Goal: Information Seeking & Learning: Learn about a topic

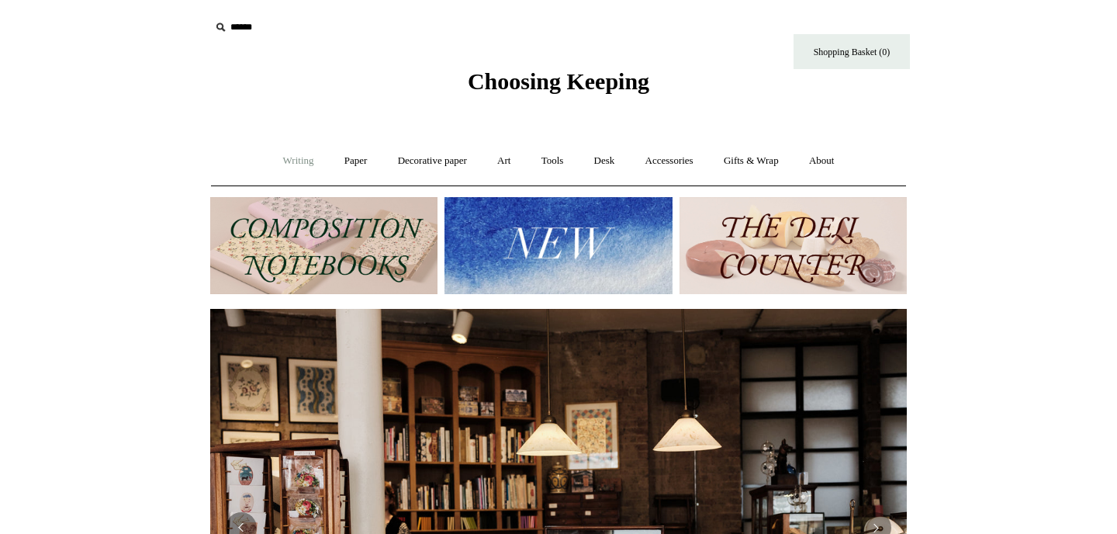
click at [282, 149] on link "Writing +" at bounding box center [298, 160] width 59 height 41
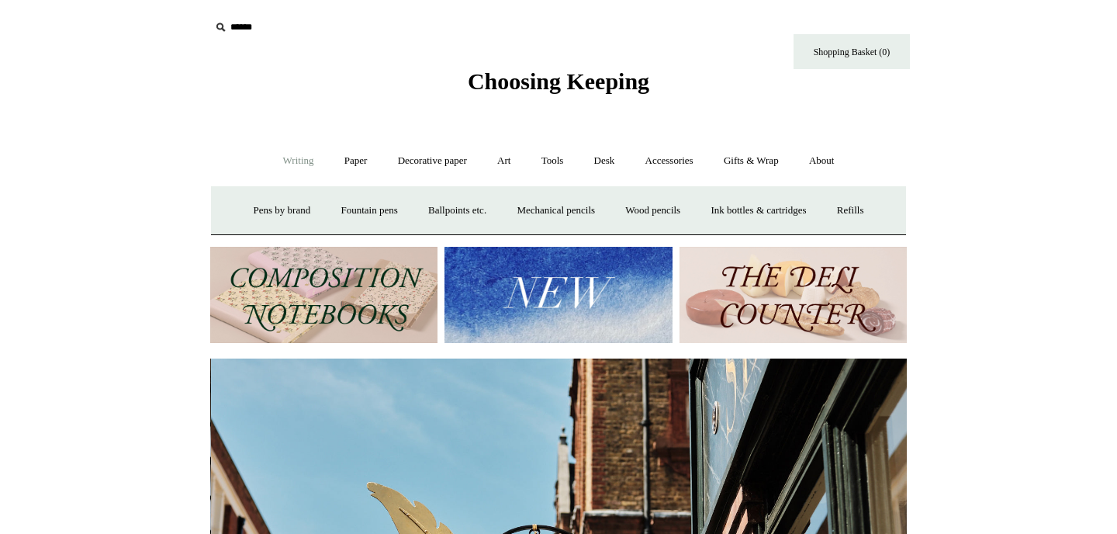
scroll to position [0, 697]
click at [335, 165] on link "Paper +" at bounding box center [355, 160] width 51 height 41
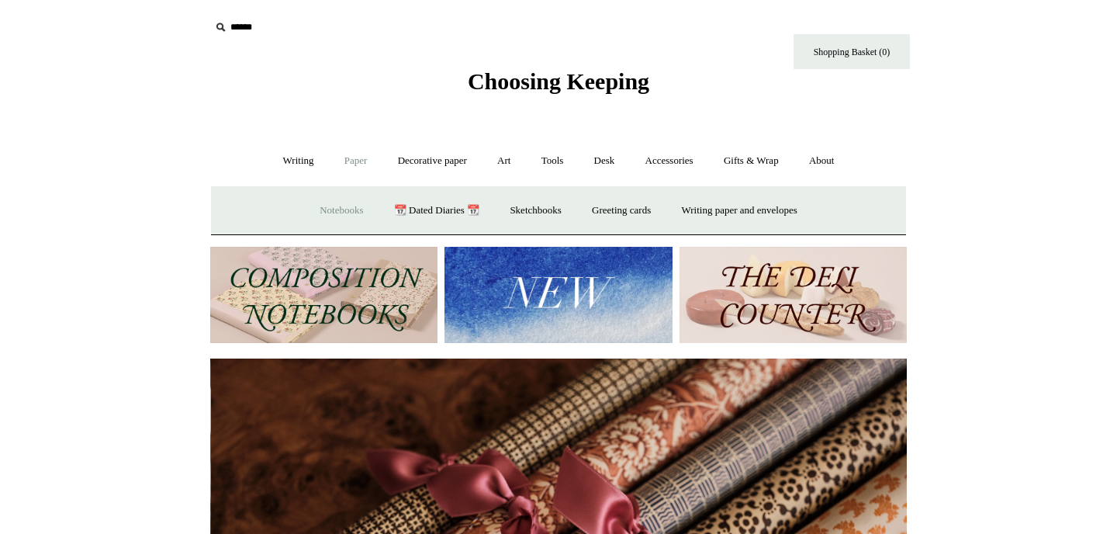
scroll to position [0, 1393]
click at [337, 210] on link "Notebooks +" at bounding box center [341, 210] width 71 height 41
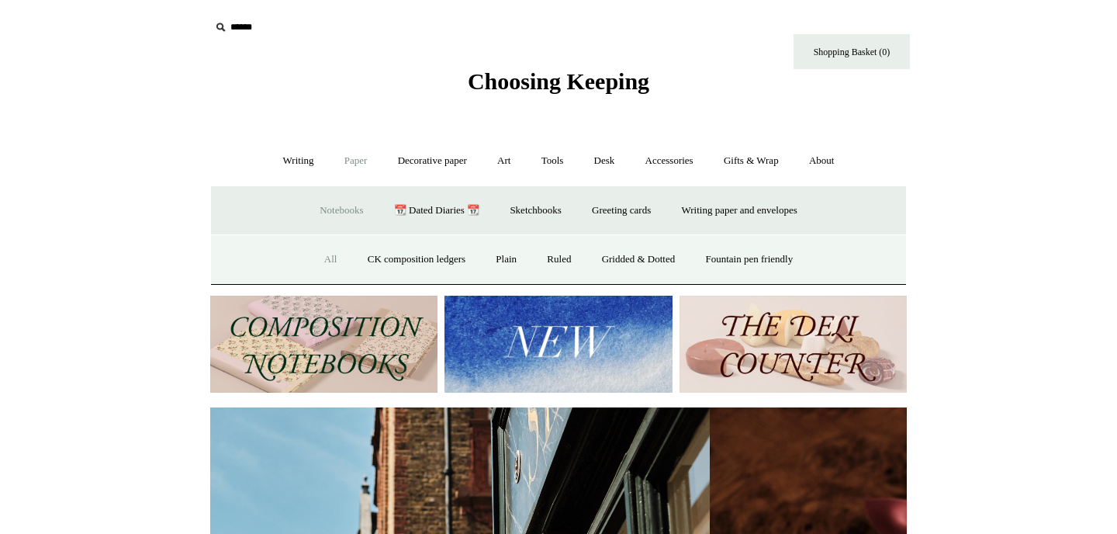
click at [317, 252] on link "All" at bounding box center [330, 259] width 41 height 41
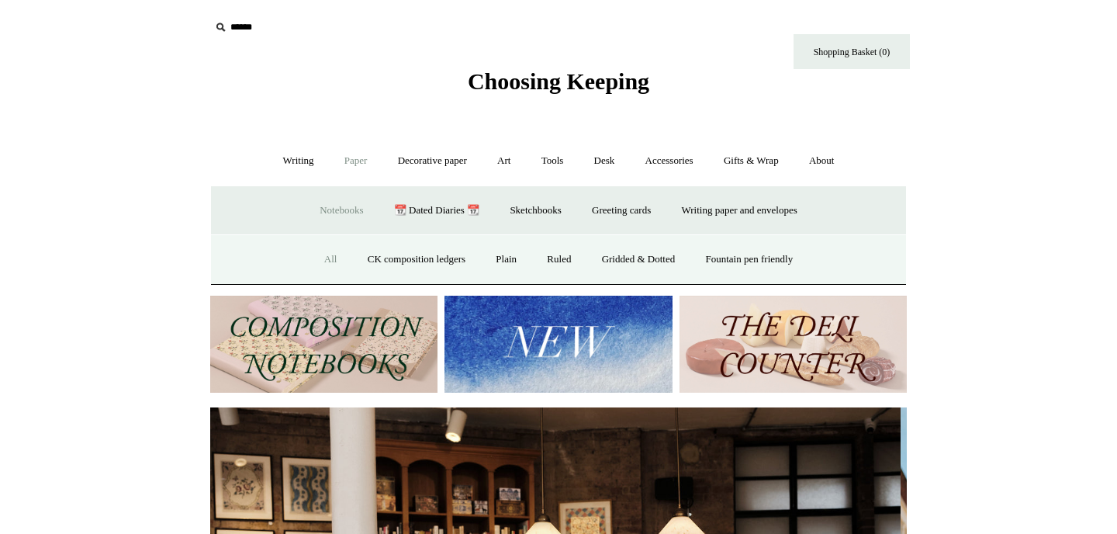
scroll to position [0, 0]
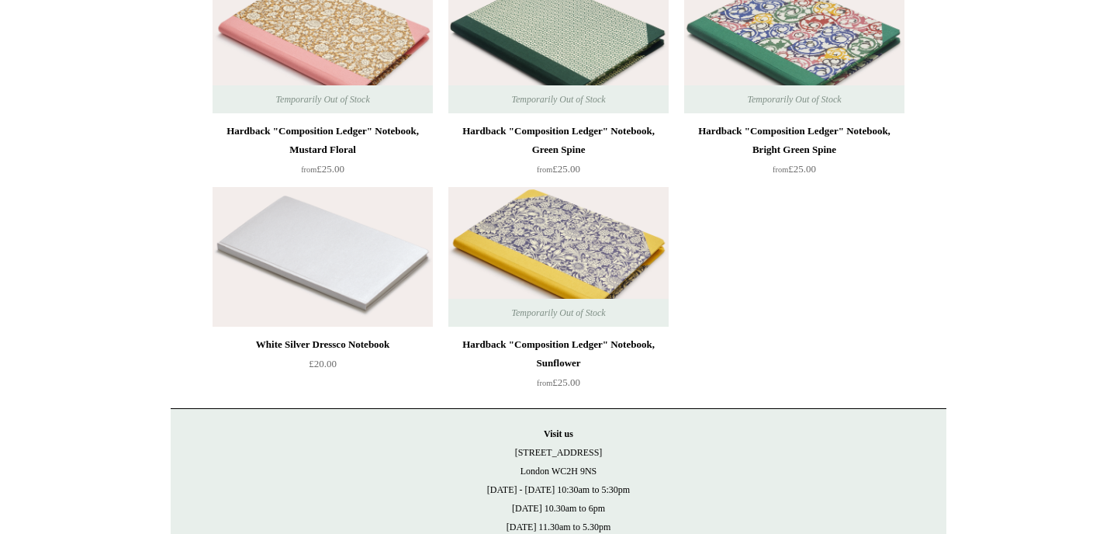
scroll to position [12177, 0]
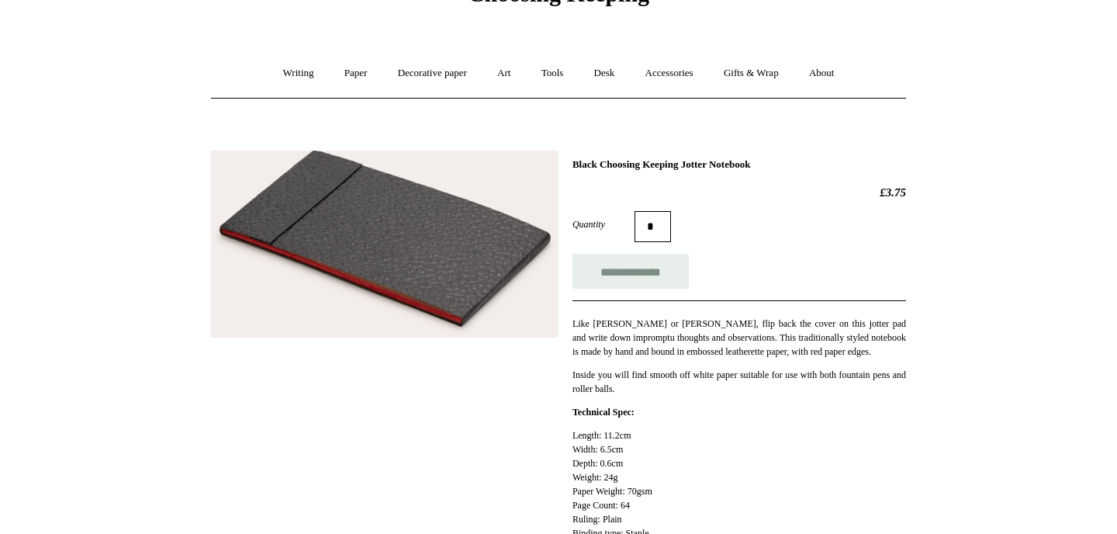
scroll to position [95, 0]
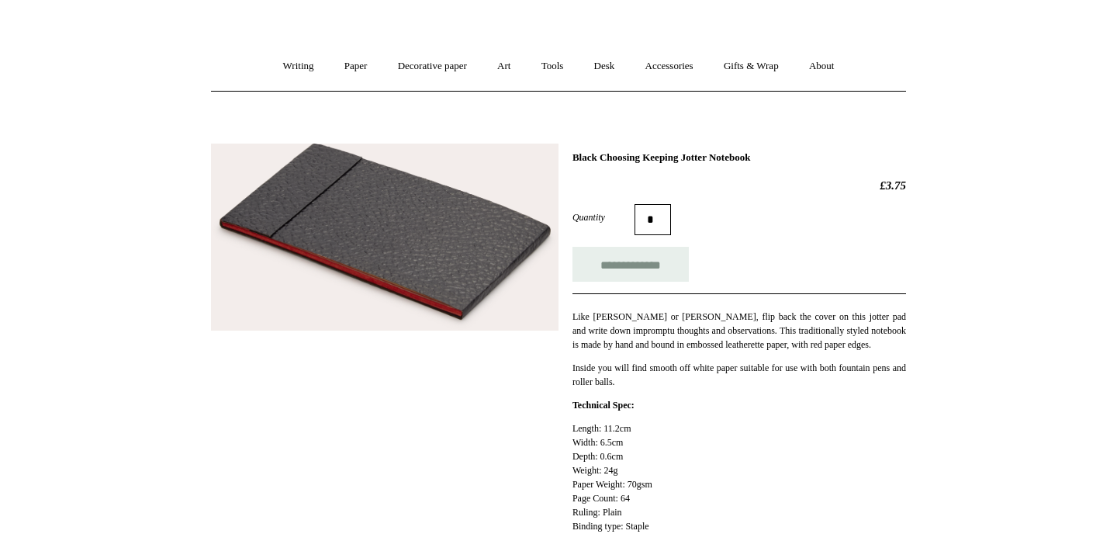
click at [476, 241] on img at bounding box center [385, 237] width 348 height 187
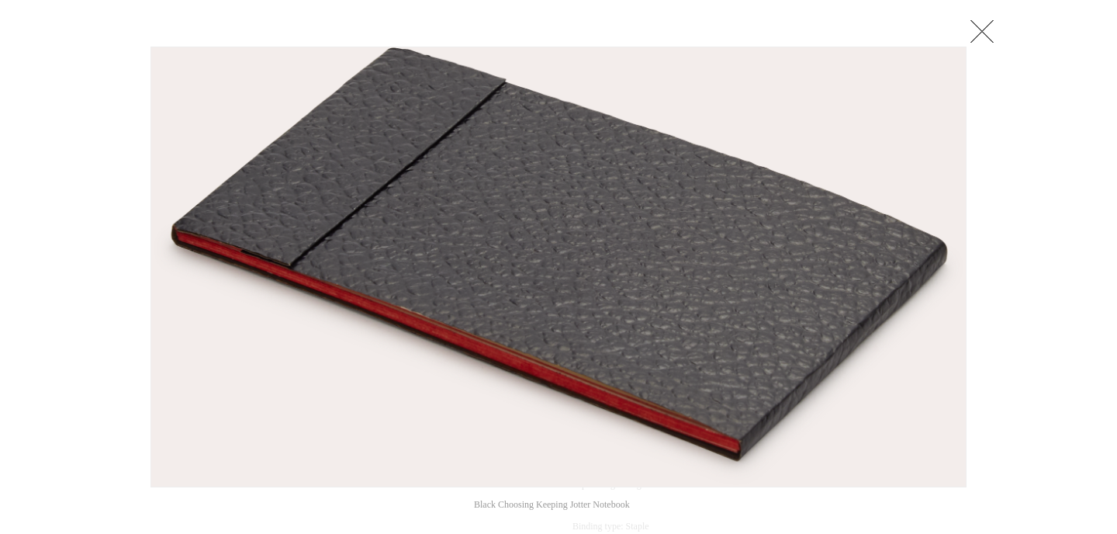
click at [892, 264] on img at bounding box center [558, 266] width 815 height 439
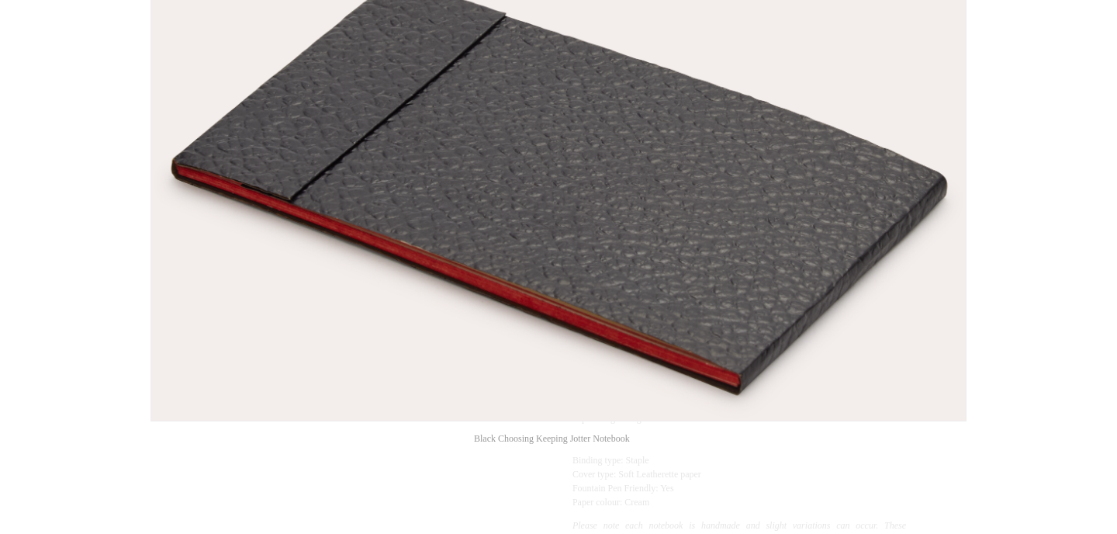
scroll to position [47, 0]
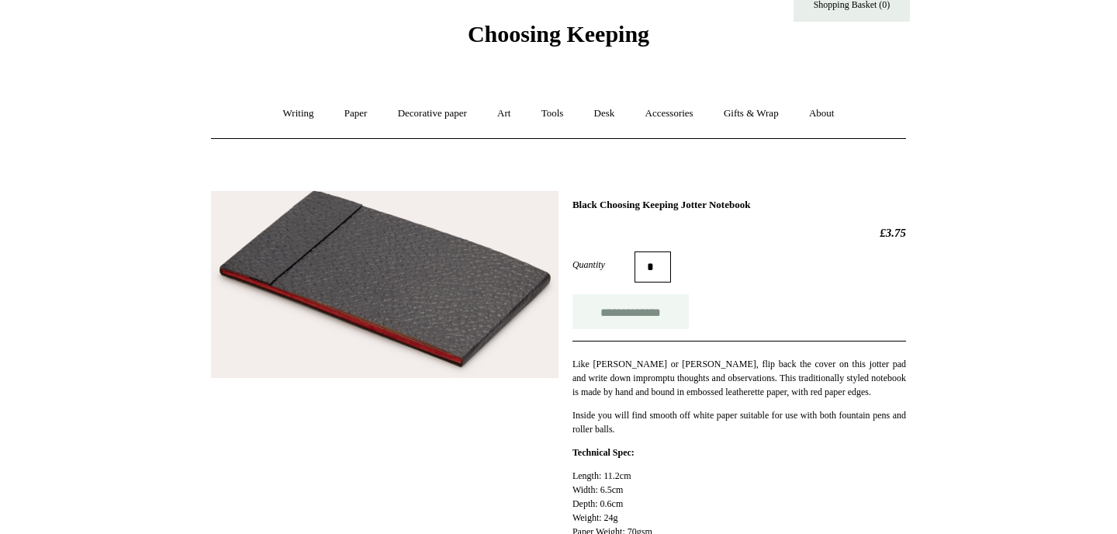
click at [636, 321] on input "**********" at bounding box center [631, 311] width 116 height 35
type input "**********"
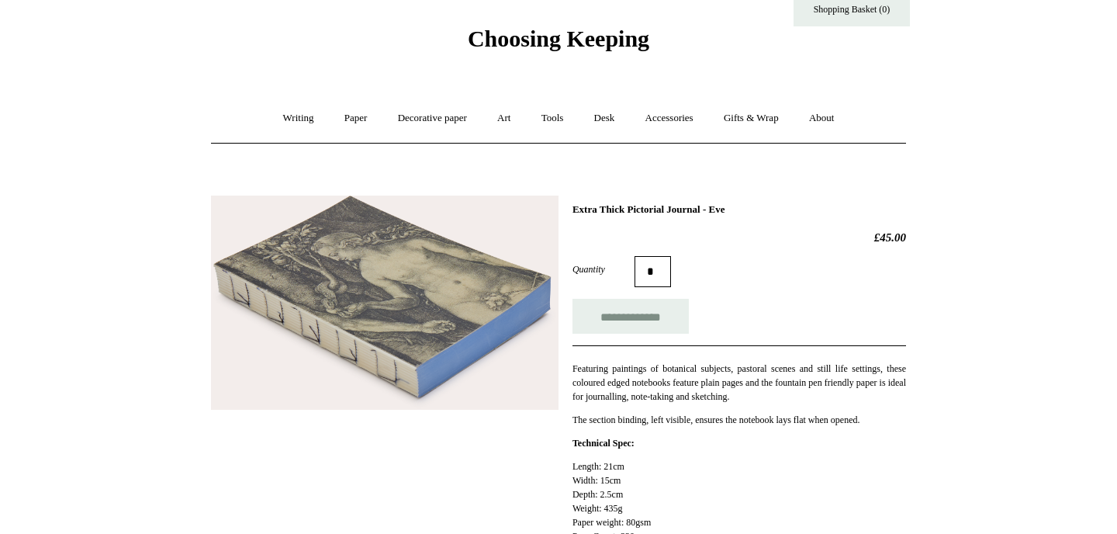
scroll to position [64, 0]
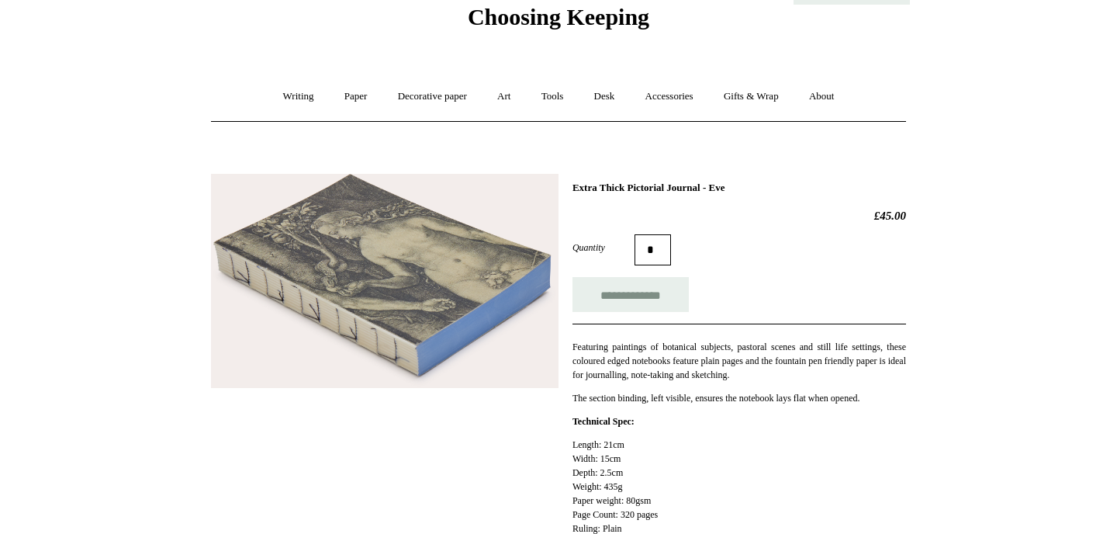
click at [410, 351] on img at bounding box center [385, 281] width 348 height 214
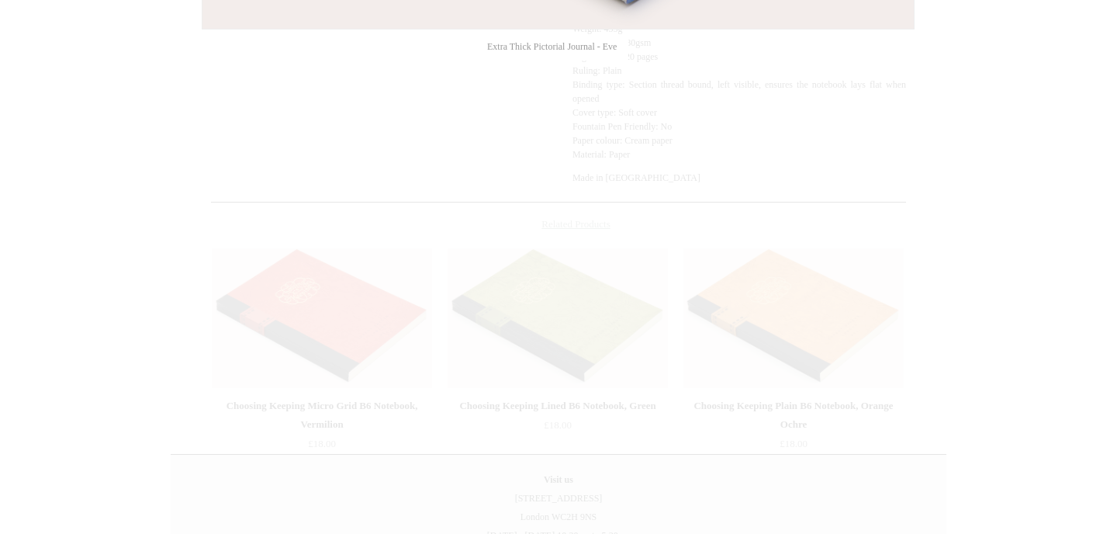
scroll to position [0, 0]
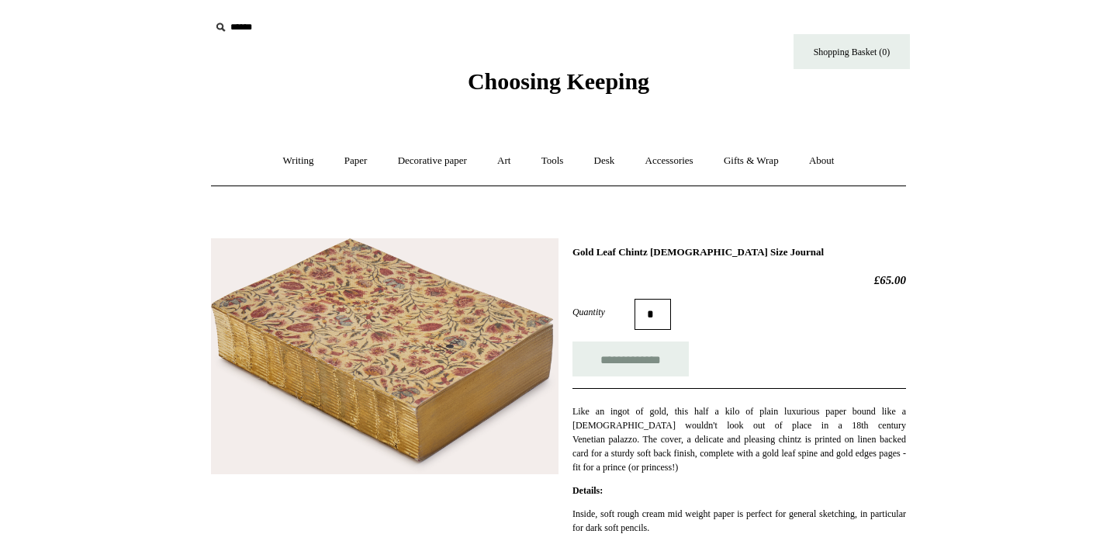
scroll to position [44, 0]
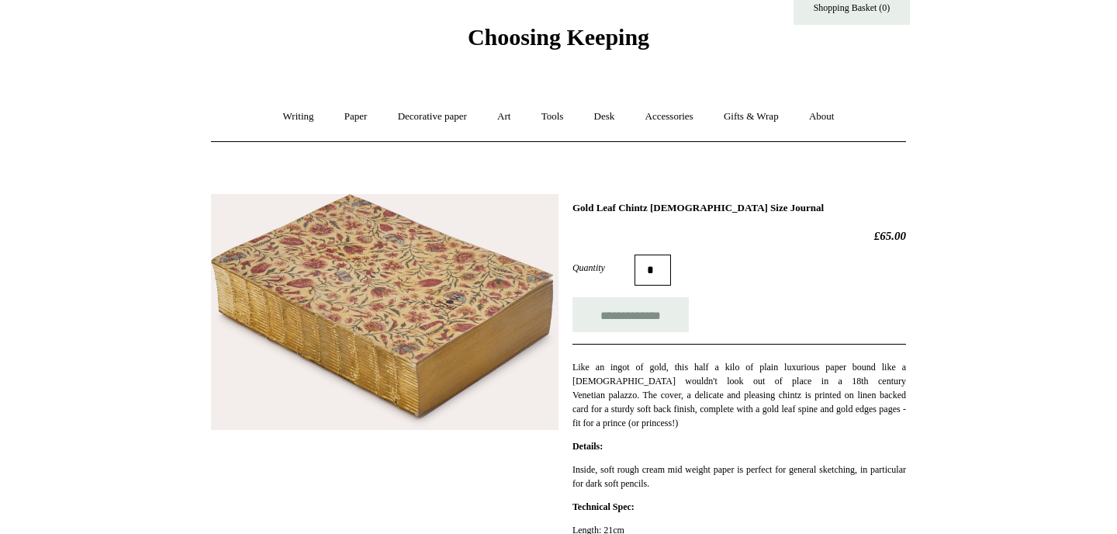
click at [458, 298] on img at bounding box center [385, 312] width 348 height 236
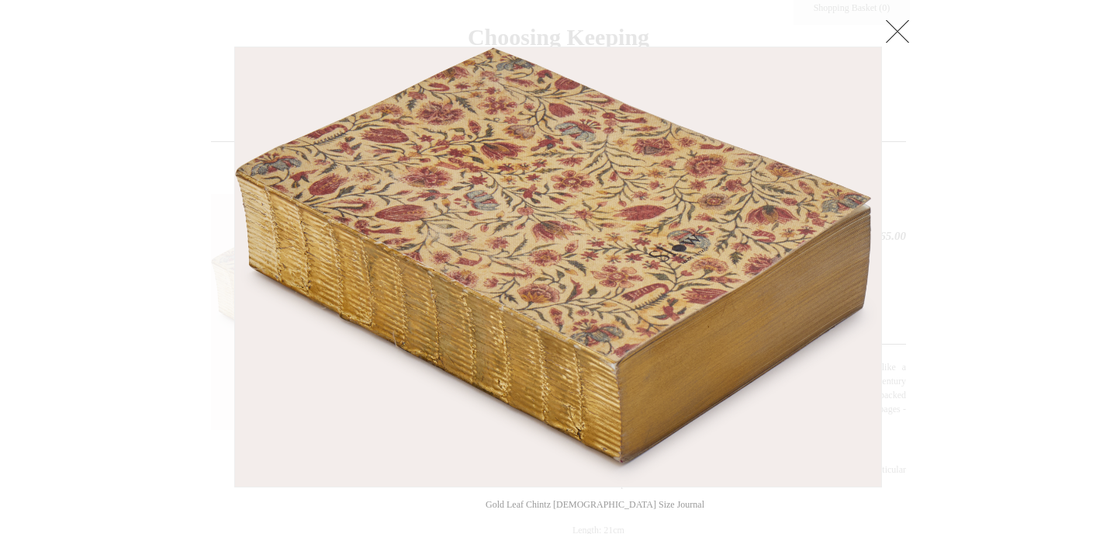
click at [901, 28] on link at bounding box center [897, 31] width 31 height 31
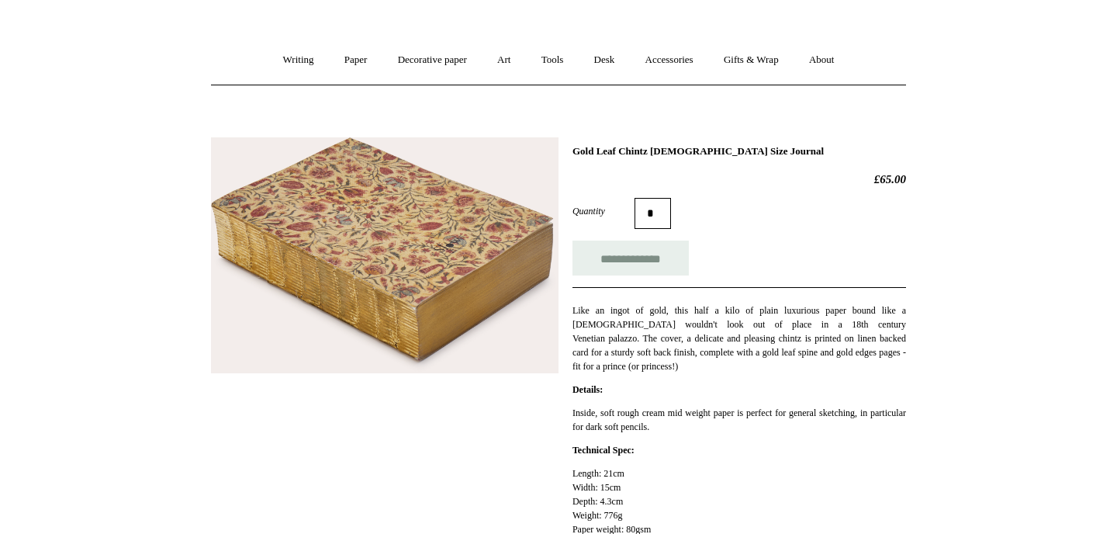
scroll to position [0, 0]
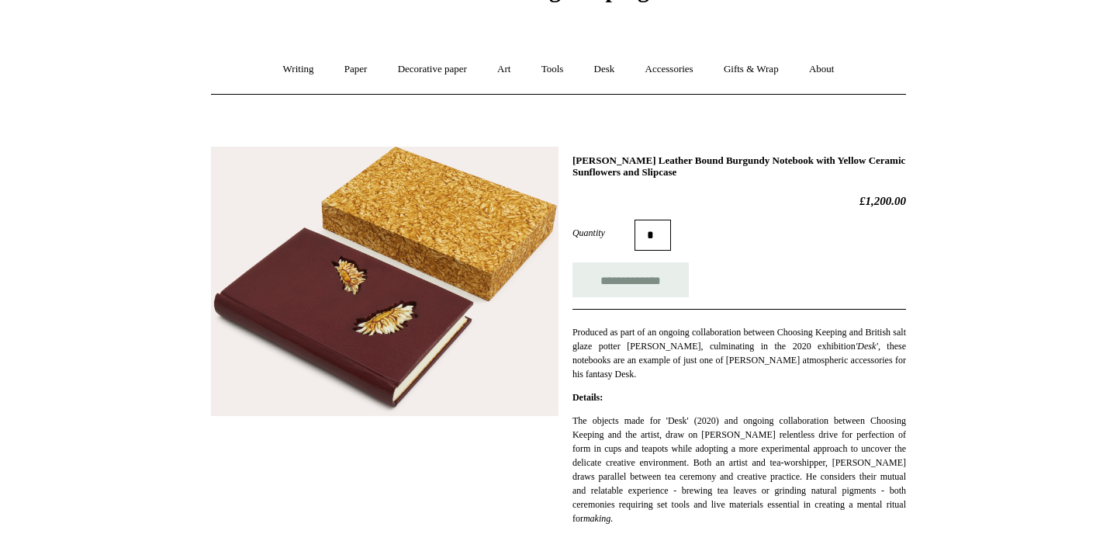
scroll to position [89, 0]
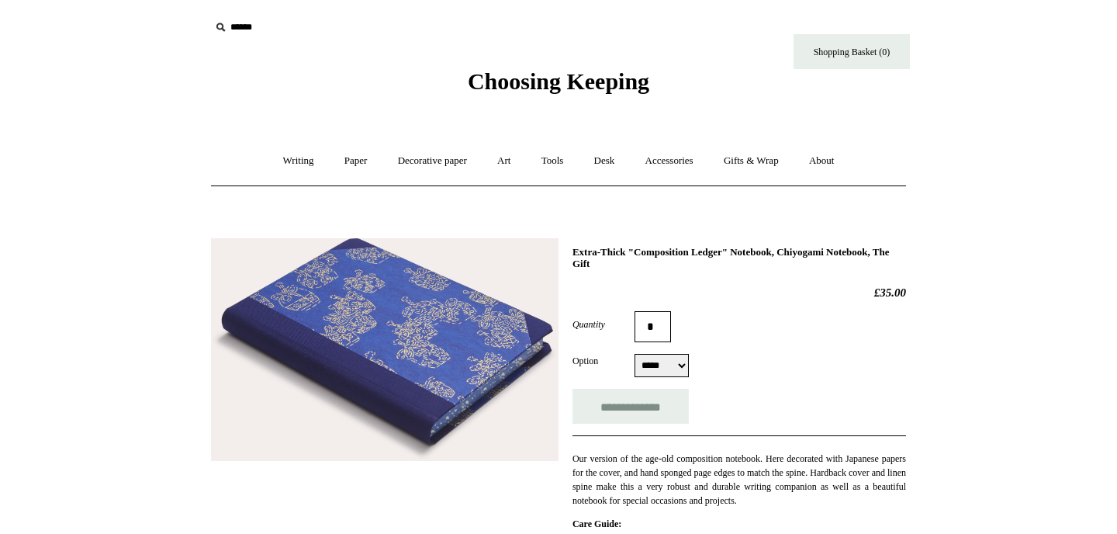
click at [455, 355] on img at bounding box center [385, 349] width 348 height 223
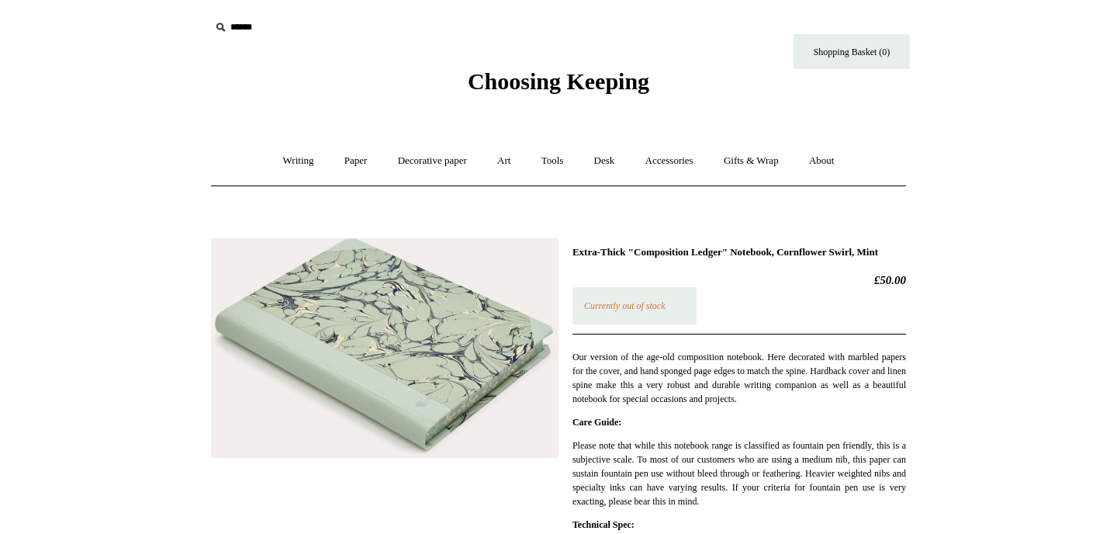
click at [431, 365] on img at bounding box center [385, 348] width 348 height 220
